Goal: Check status: Check status

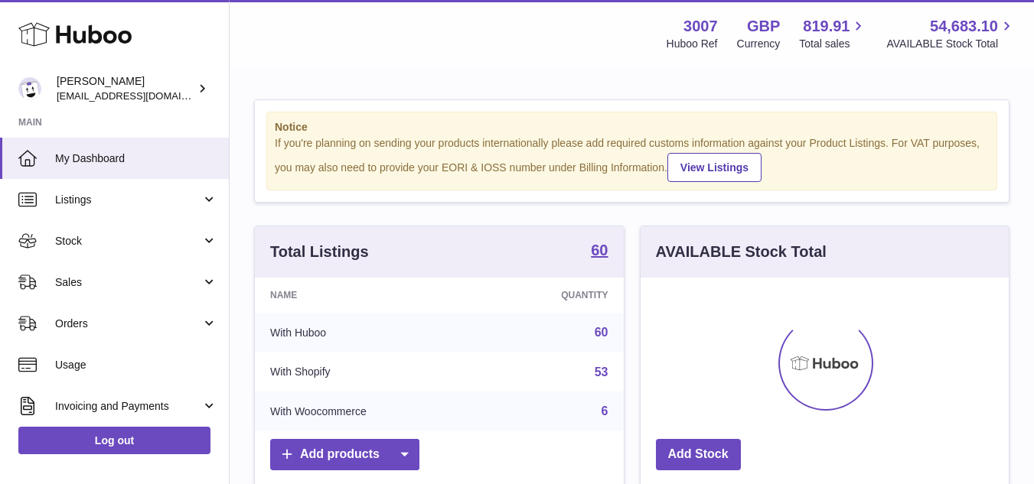
scroll to position [239, 368]
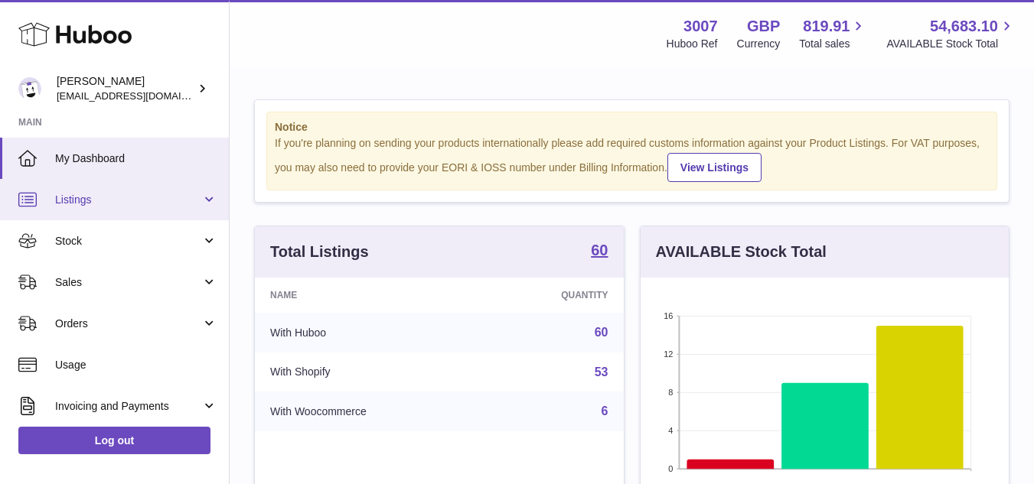
click at [96, 201] on span "Listings" at bounding box center [128, 200] width 146 height 15
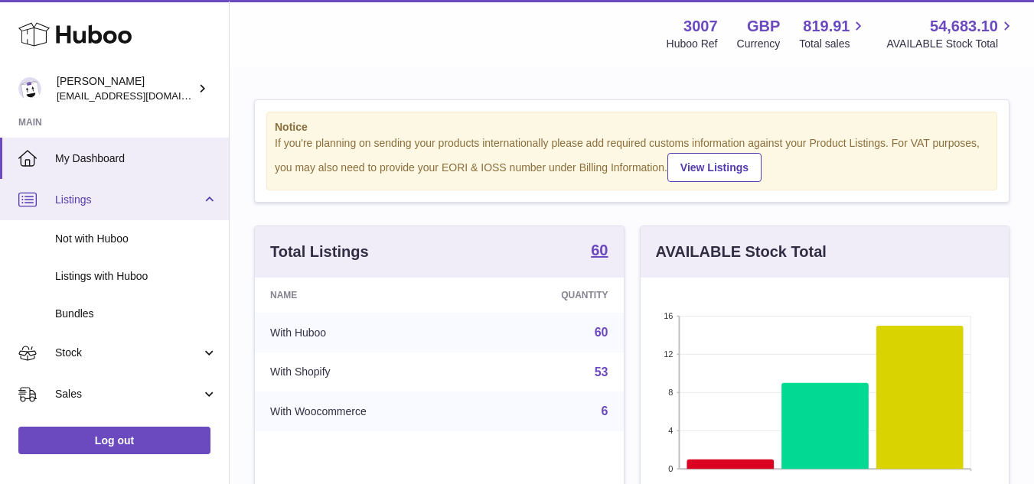
click at [96, 201] on span "Listings" at bounding box center [128, 200] width 146 height 15
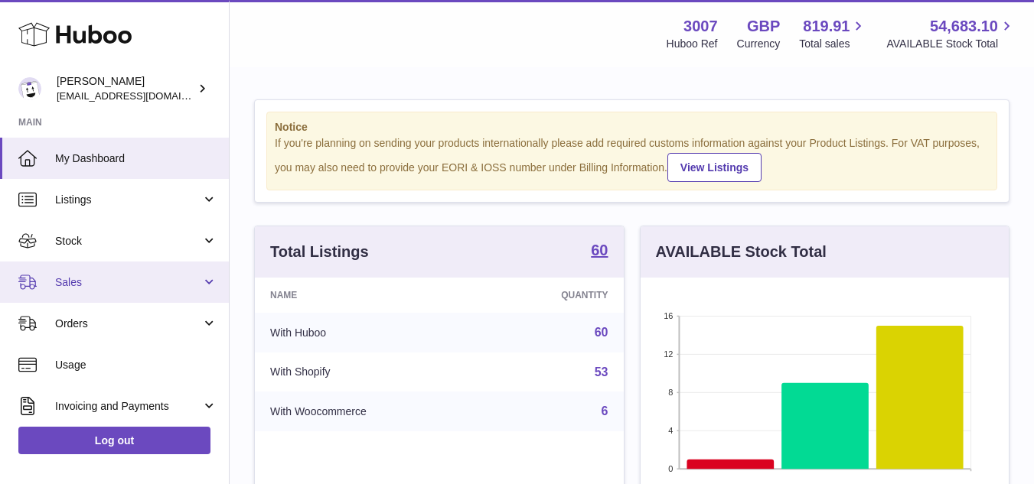
click at [77, 278] on span "Sales" at bounding box center [128, 283] width 146 height 15
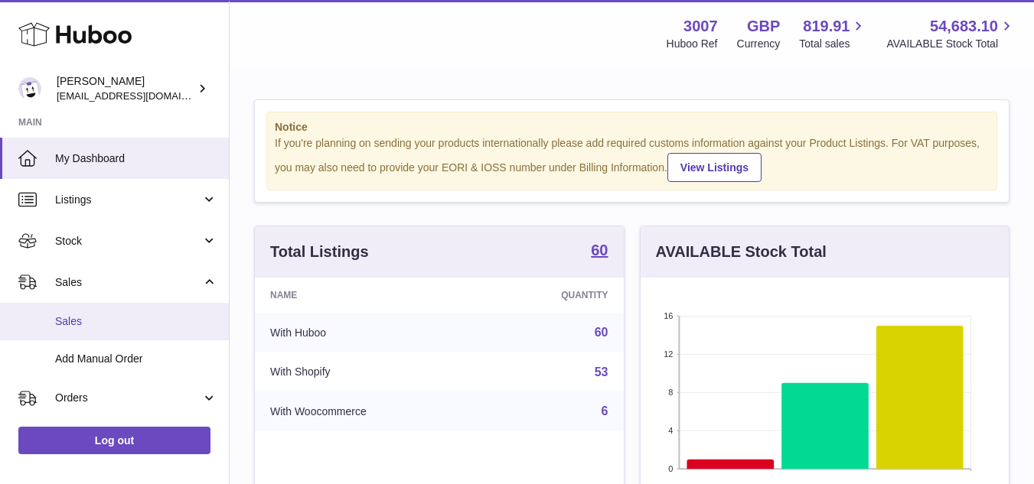
click at [95, 325] on span "Sales" at bounding box center [136, 322] width 162 height 15
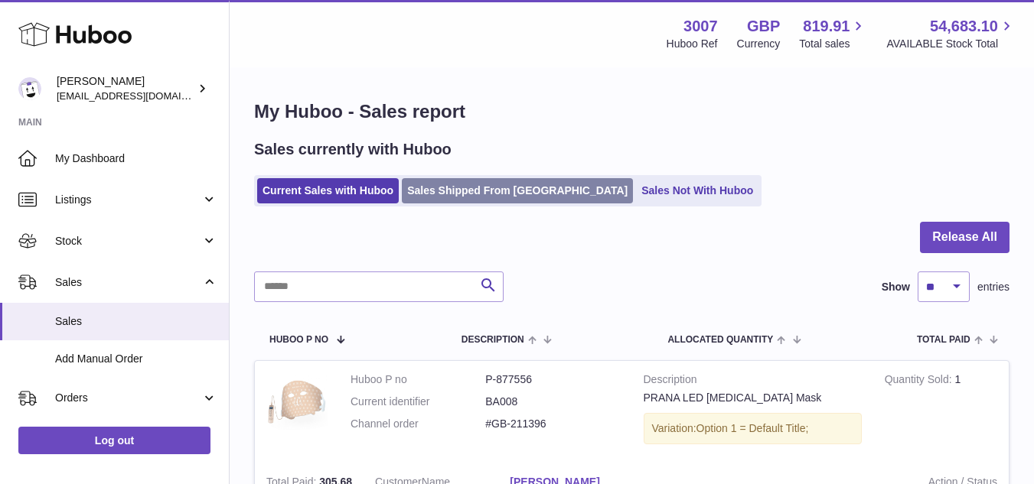
click at [499, 188] on link "Sales Shipped From [GEOGRAPHIC_DATA]" at bounding box center [517, 190] width 231 height 25
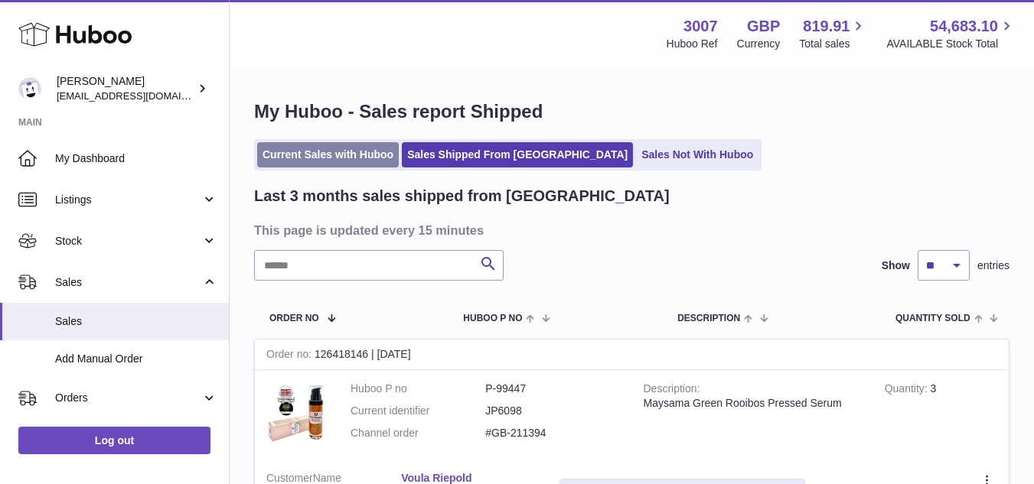
click at [334, 161] on link "Current Sales with Huboo" at bounding box center [328, 154] width 142 height 25
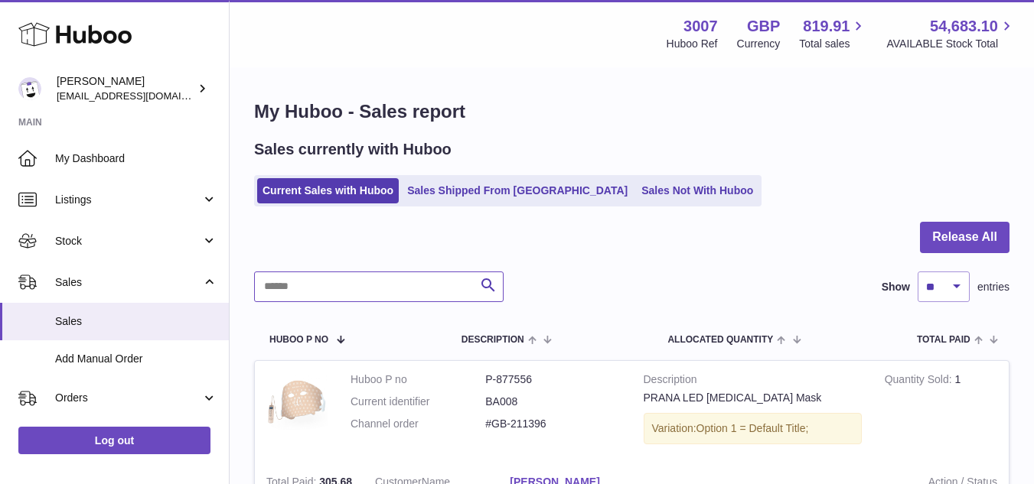
click at [382, 295] on input "text" at bounding box center [379, 287] width 250 height 31
paste input "**********"
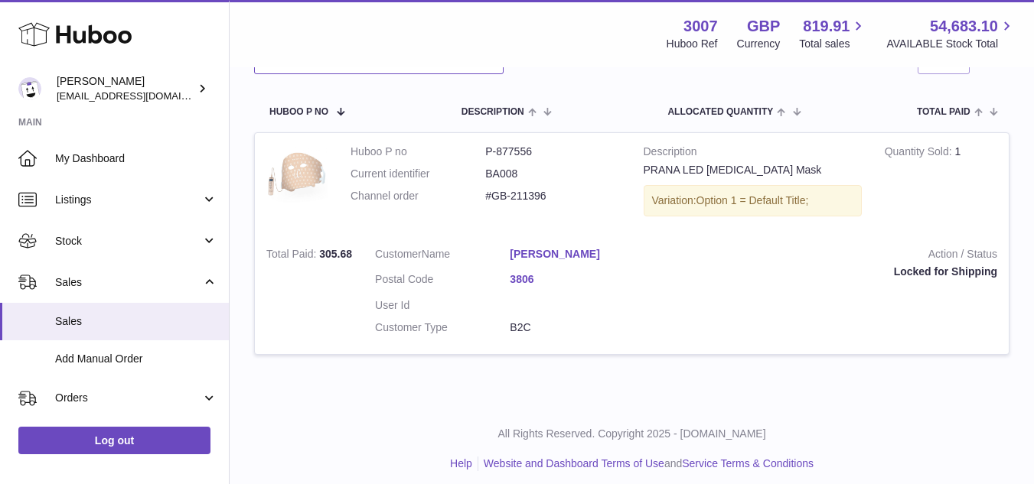
scroll to position [230, 0]
type input "**********"
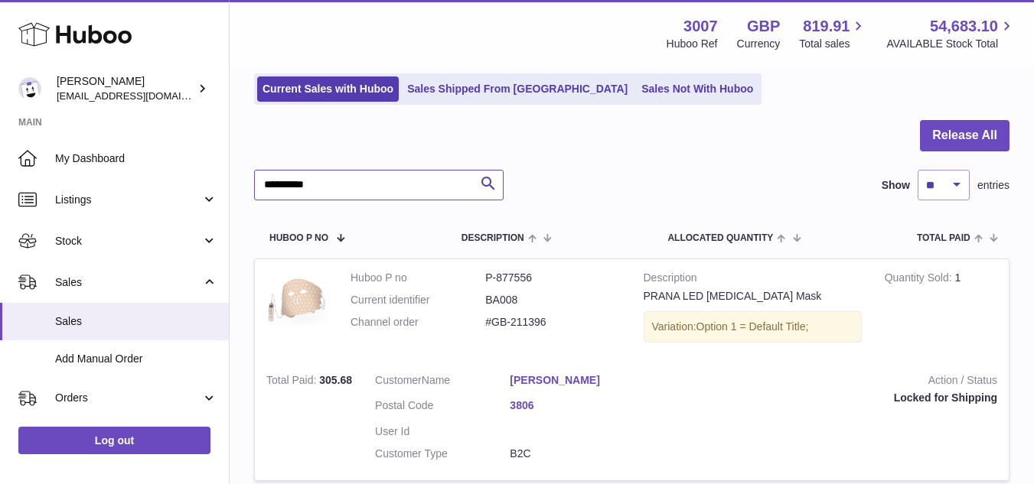
scroll to position [77, 0]
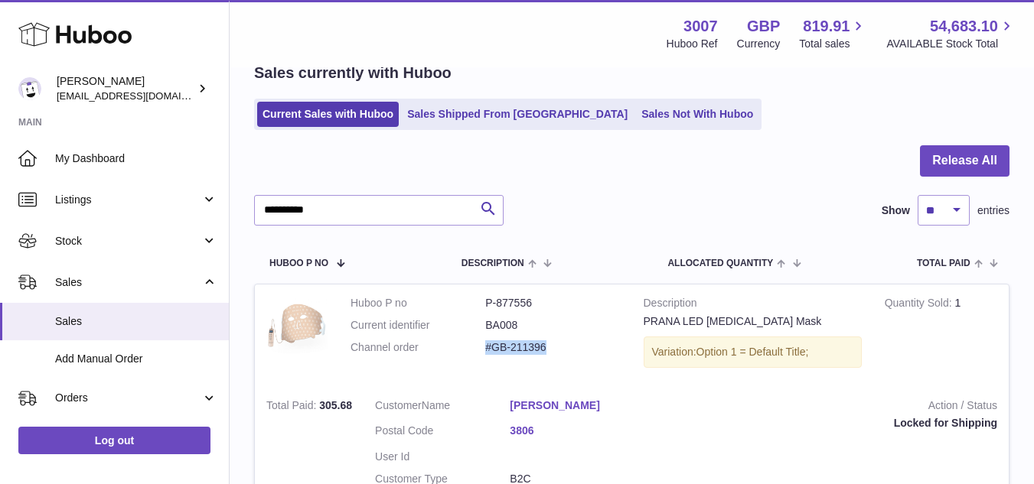
drag, startPoint x: 557, startPoint y: 348, endPoint x: 488, endPoint y: 348, distance: 69.6
click at [488, 348] on dd "#GB-211396" at bounding box center [552, 348] width 135 height 15
copy dd "#GB-211396"
